Goal: Task Accomplishment & Management: Complete application form

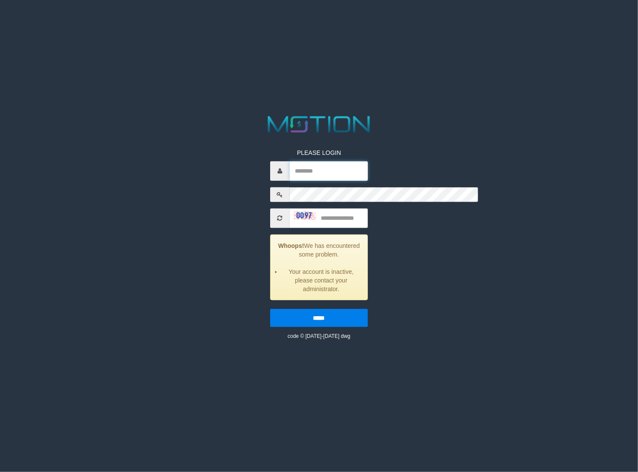
type input "**********"
click at [303, 208] on input "text" at bounding box center [329, 217] width 78 height 19
click at [521, 22] on html "**********" at bounding box center [319, 11] width 638 height 22
